Goal: Task Accomplishment & Management: Manage account settings

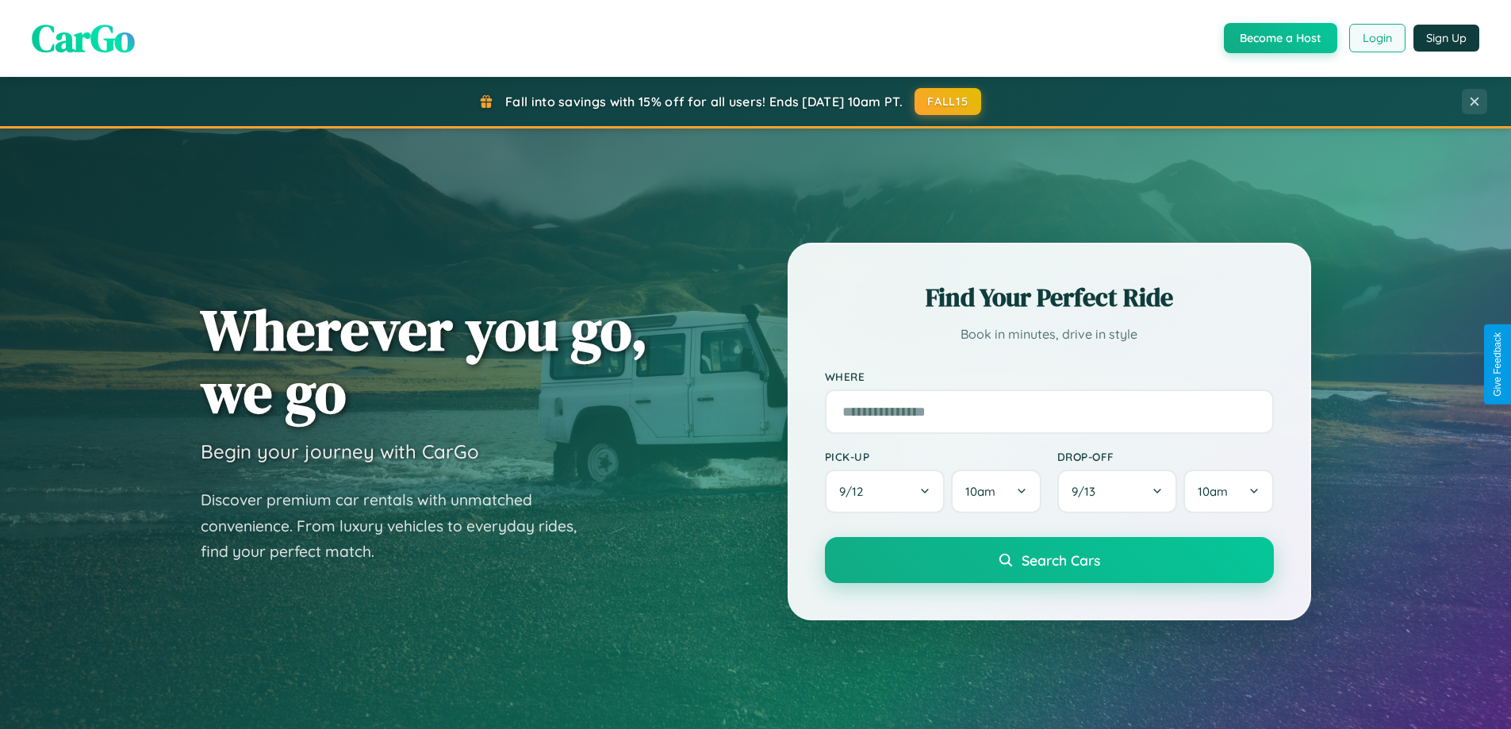
click at [1376, 38] on button "Login" at bounding box center [1377, 38] width 56 height 29
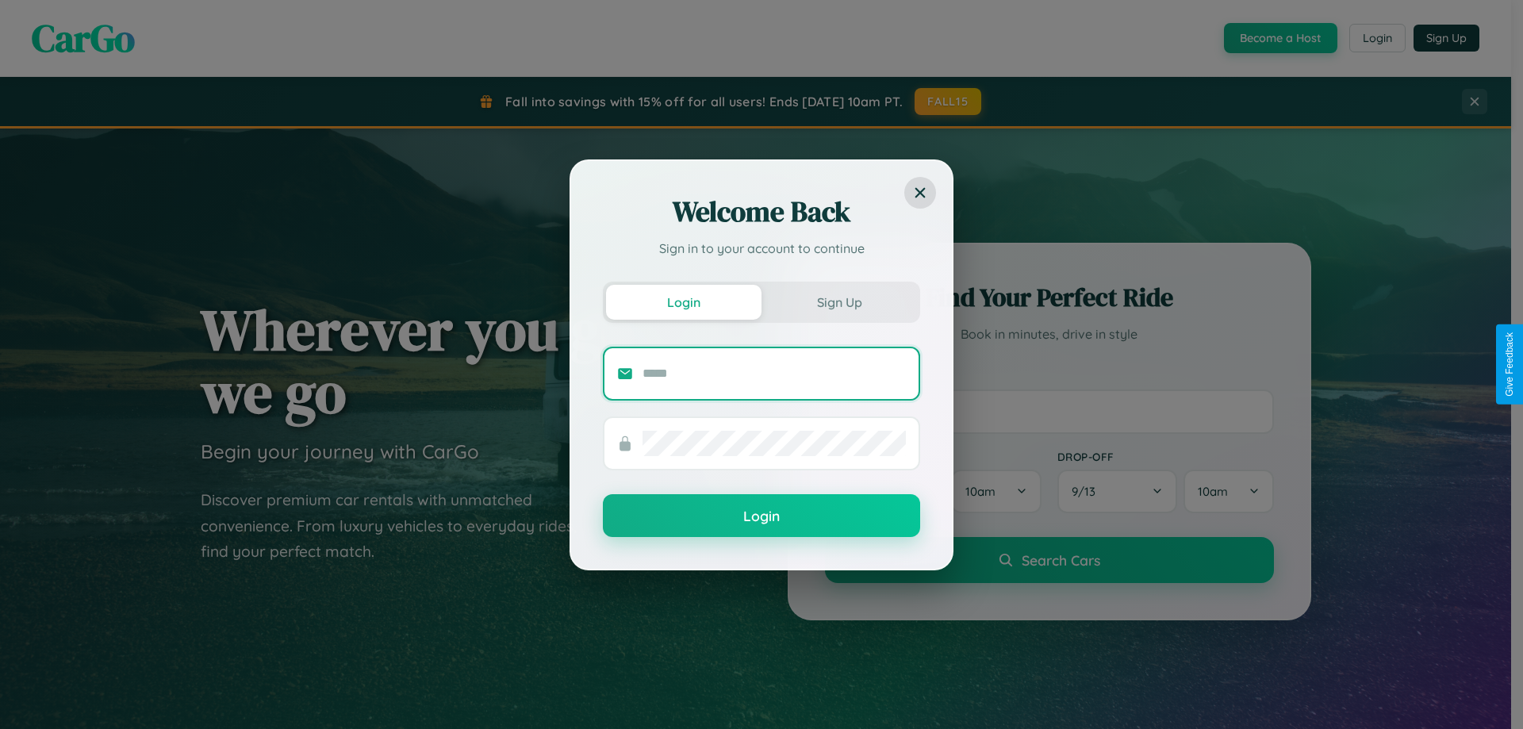
click at [774, 373] on input "text" at bounding box center [773, 373] width 263 height 25
type input "**********"
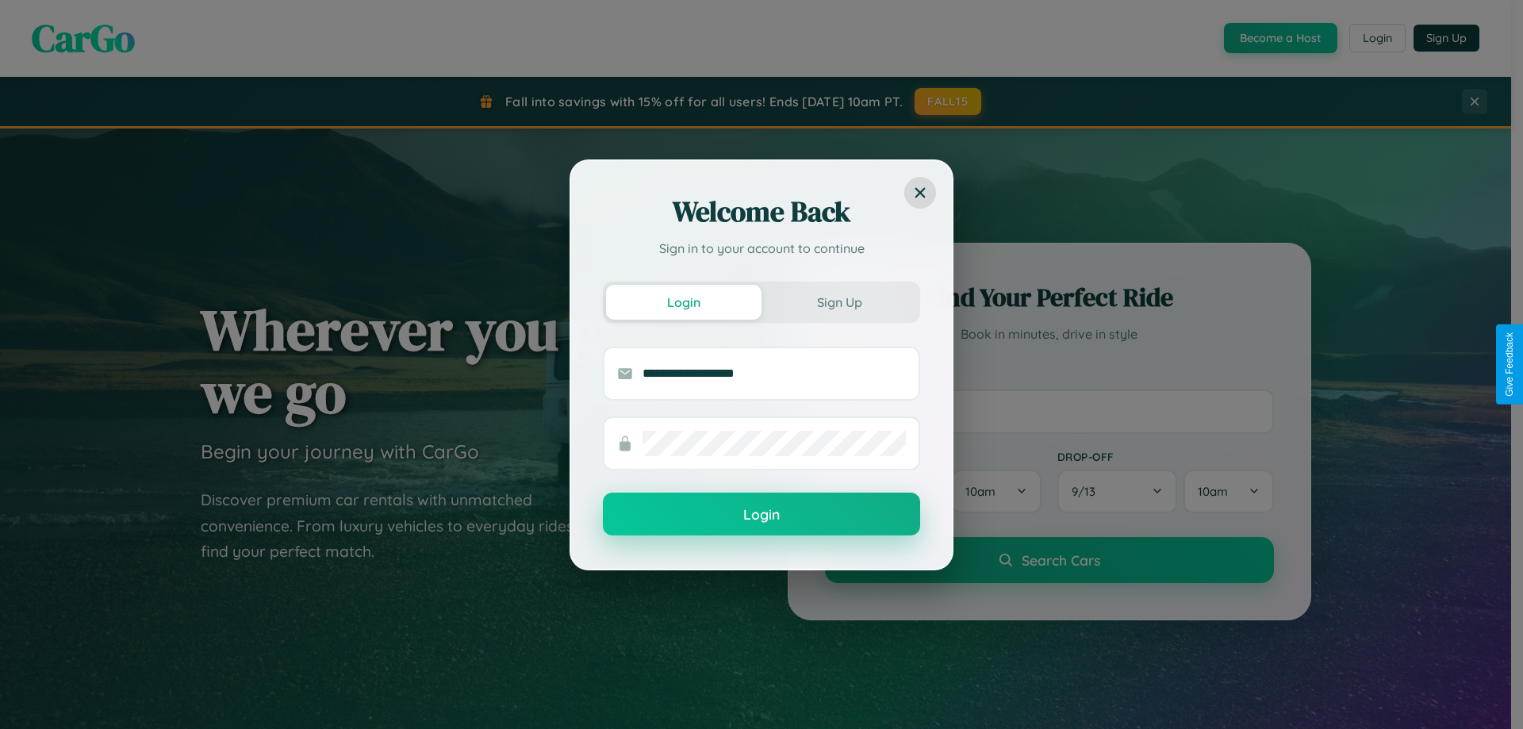
click at [761, 515] on button "Login" at bounding box center [761, 514] width 317 height 43
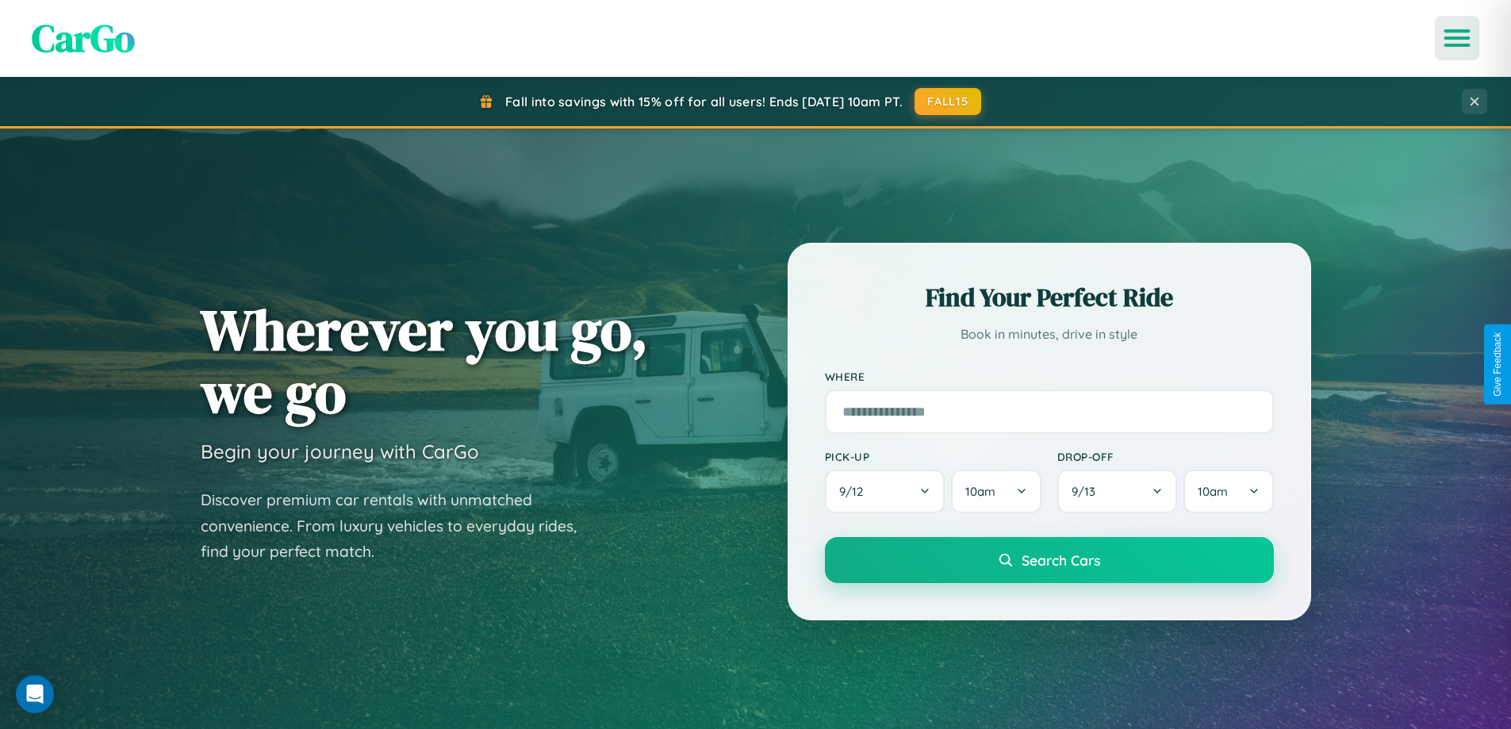
click at [1457, 38] on icon "Open menu" at bounding box center [1457, 38] width 23 height 14
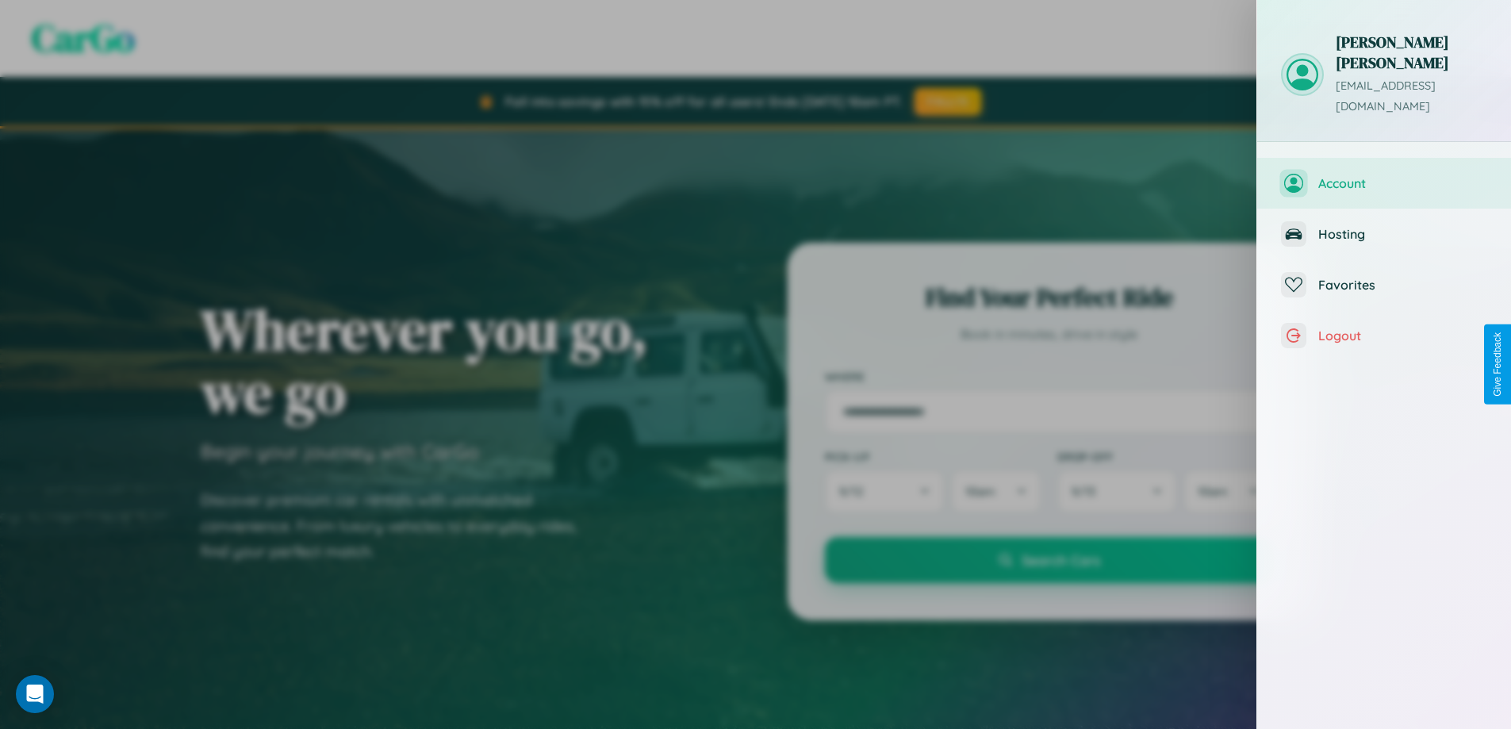
click at [1384, 175] on span "Account" at bounding box center [1402, 183] width 169 height 16
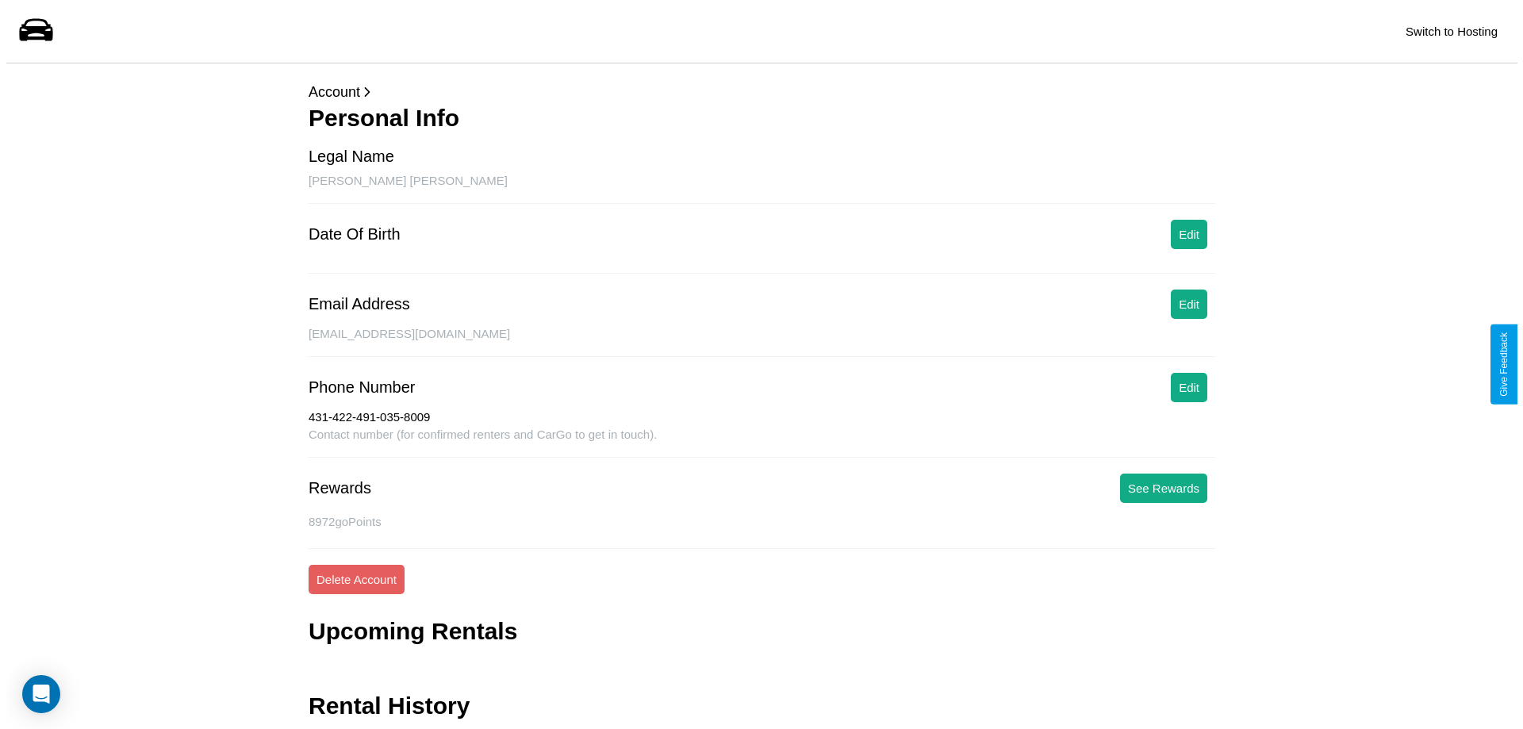
scroll to position [52, 0]
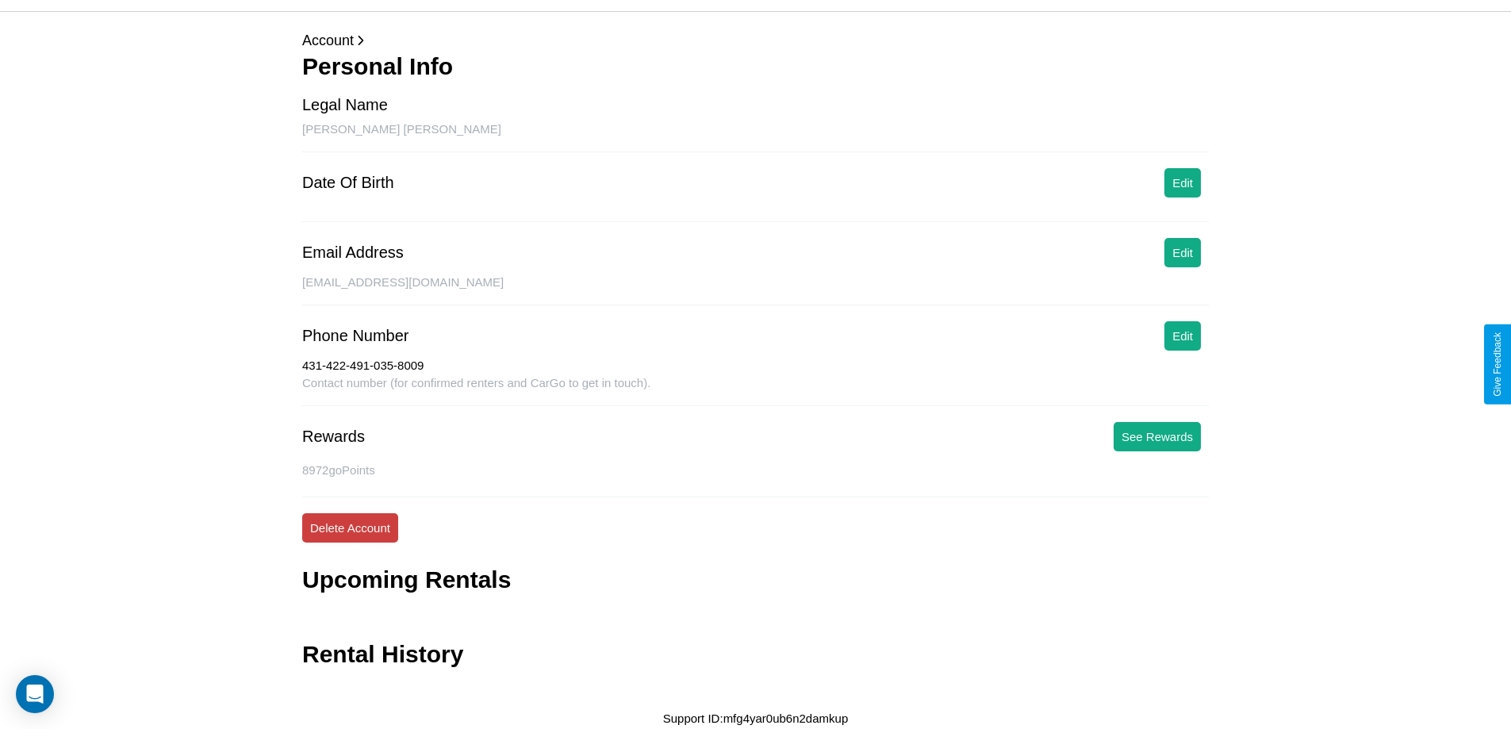
click at [350, 527] on button "Delete Account" at bounding box center [350, 527] width 96 height 29
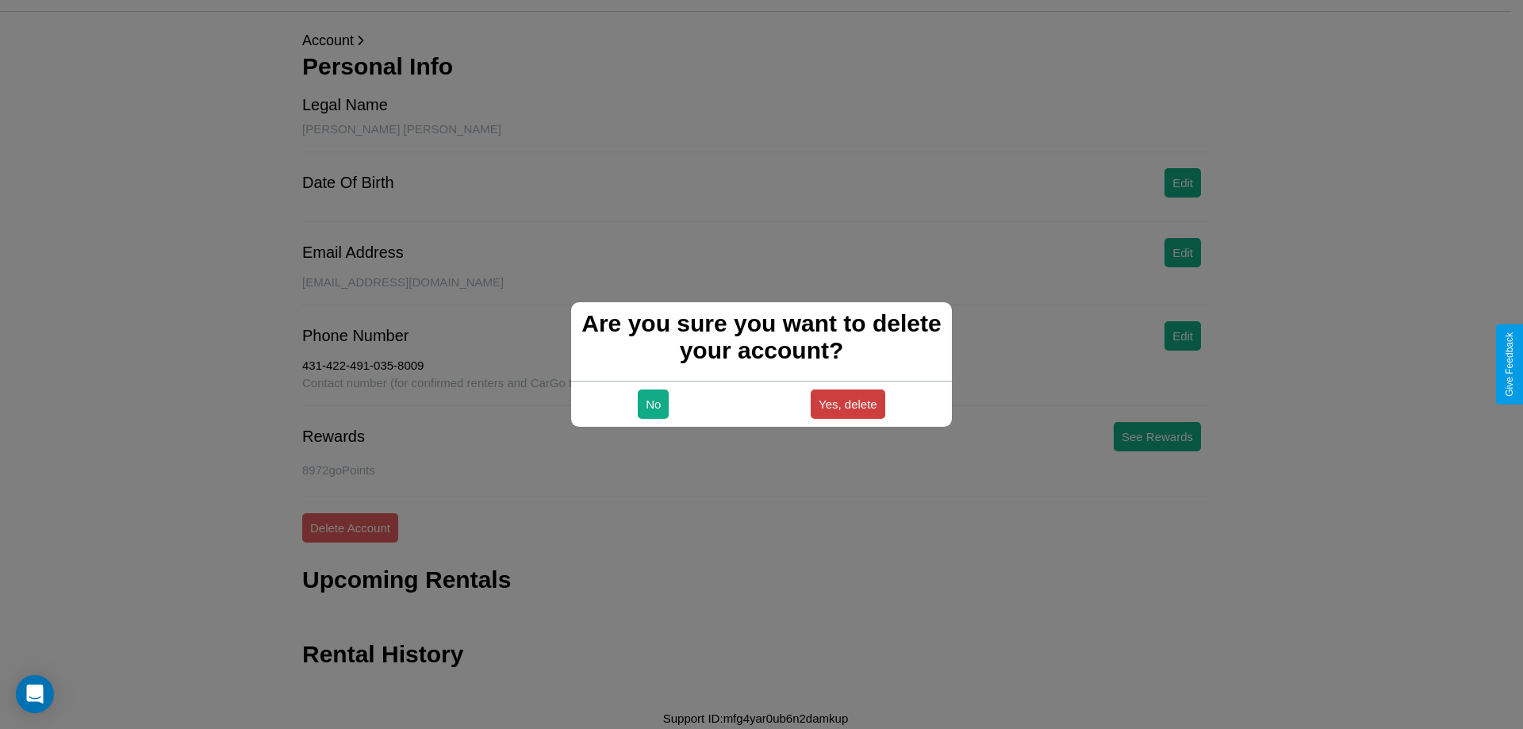
click at [847, 404] on button "Yes, delete" at bounding box center [848, 403] width 75 height 29
